Goal: Information Seeking & Learning: Learn about a topic

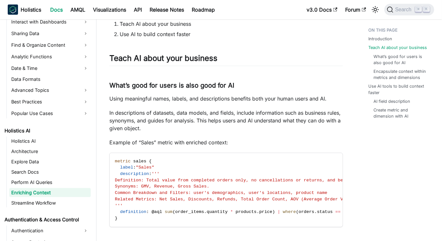
scroll to position [131, 0]
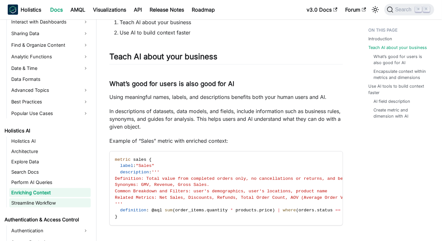
click at [51, 200] on link "Streamline Workflow" at bounding box center [49, 202] width 81 height 9
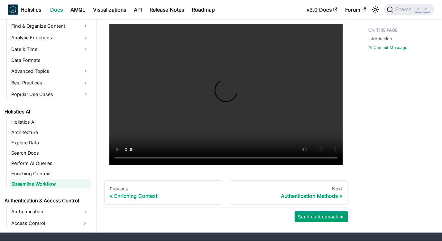
scroll to position [158, 0]
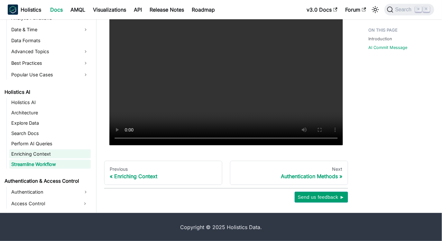
click at [31, 152] on link "Enriching Context" at bounding box center [49, 153] width 81 height 9
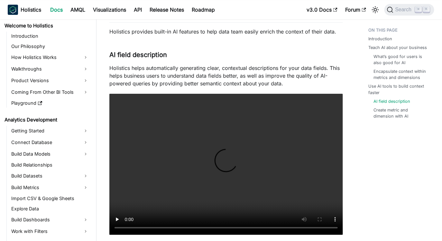
scroll to position [156, 0]
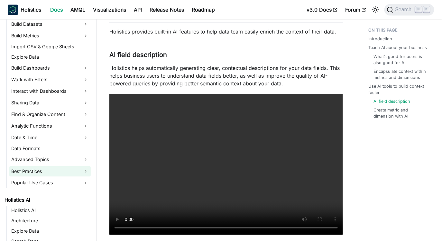
click at [59, 172] on link "Best Practices" at bounding box center [49, 171] width 81 height 10
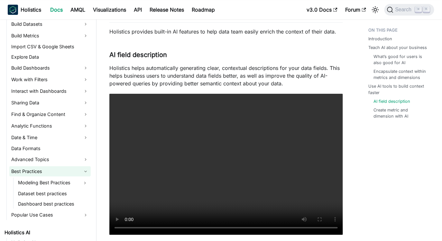
click at [48, 173] on link "Best Practices" at bounding box center [49, 171] width 81 height 10
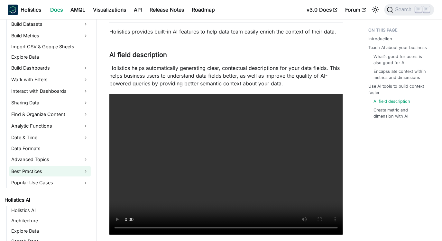
click at [52, 167] on link "Best Practices" at bounding box center [49, 171] width 81 height 10
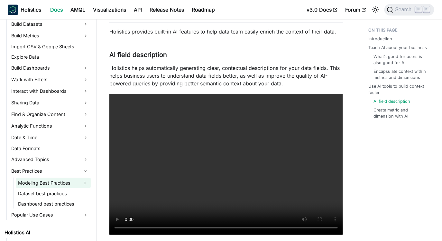
click at [47, 181] on link "Modeling Best Practices" at bounding box center [47, 182] width 63 height 10
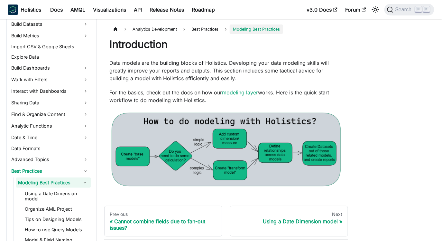
click at [85, 181] on button "Collapse sidebar category 'Modeling Best Practices'" at bounding box center [85, 182] width 12 height 10
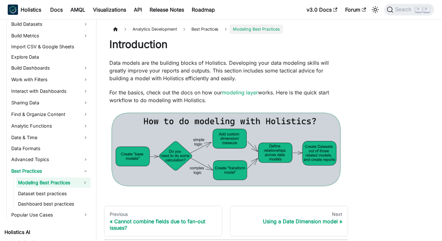
scroll to position [52, 0]
